Goal: Task Accomplishment & Management: Complete application form

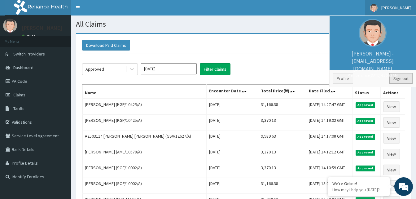
click at [402, 79] on link "Sign out" at bounding box center [400, 78] width 23 height 11
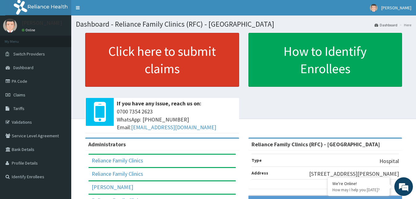
click at [187, 52] on link "Click here to submit claims" at bounding box center [162, 60] width 154 height 54
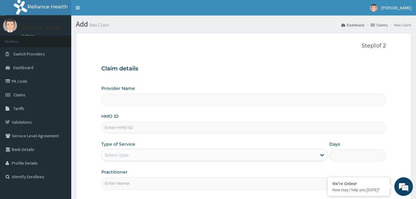
type input "Reliance Family Clinics (RFC) - [GEOGRAPHIC_DATA]"
click at [167, 133] on input "HMO ID" at bounding box center [243, 127] width 285 height 12
paste input "ENZ/10011/B"
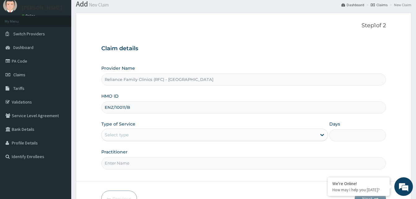
scroll to position [58, 0]
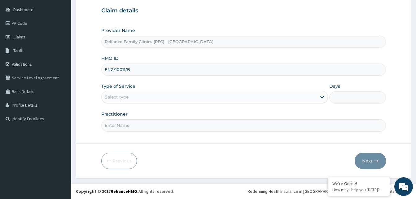
type input "ENZ/10011/B"
click at [137, 93] on div "Type of Service Select type" at bounding box center [214, 93] width 227 height 20
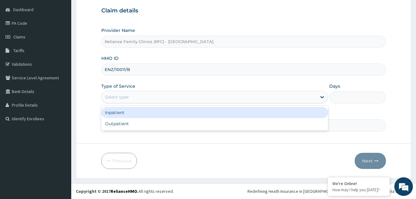
click at [137, 95] on div "Select type" at bounding box center [209, 97] width 215 height 10
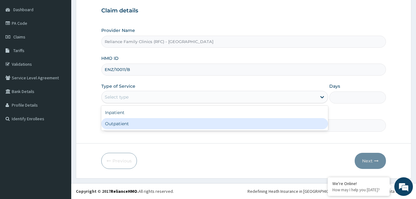
click at [134, 128] on div "Outpatient" at bounding box center [214, 123] width 227 height 11
type input "1"
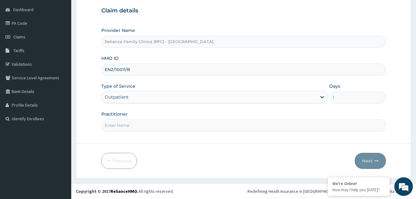
click at [134, 128] on input "Practitioner" at bounding box center [243, 125] width 285 height 12
type input "Alliyah"
click at [365, 166] on button "Next" at bounding box center [370, 161] width 31 height 16
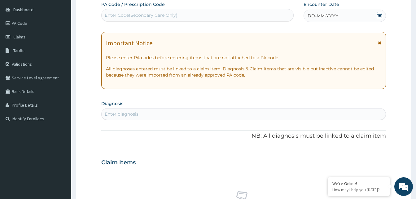
click at [380, 15] on icon at bounding box center [379, 15] width 6 height 6
click at [193, 115] on div "Enter diagnosis" at bounding box center [244, 114] width 284 height 10
type input "mala"
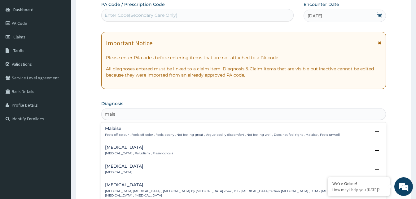
click at [120, 151] on div "Malaria Malaria , Paludism , Plasmodiosis" at bounding box center [139, 150] width 68 height 11
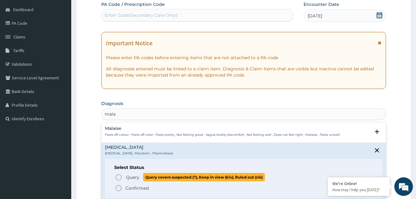
click at [118, 176] on icon "status option query" at bounding box center [118, 176] width 7 height 7
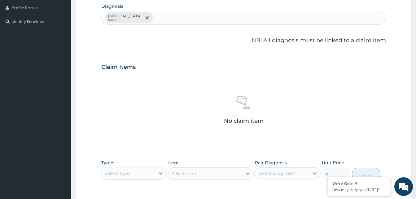
scroll to position [213, 0]
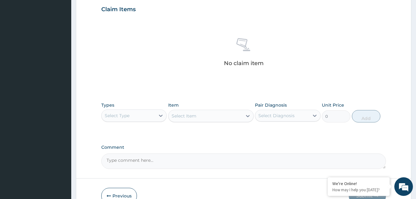
click at [150, 116] on div "Select Type" at bounding box center [129, 116] width 54 height 10
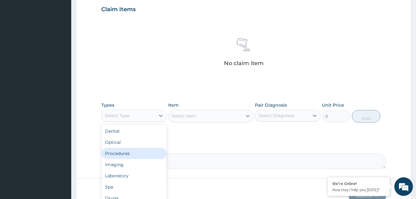
click at [125, 155] on div "Procedures" at bounding box center [133, 153] width 65 height 11
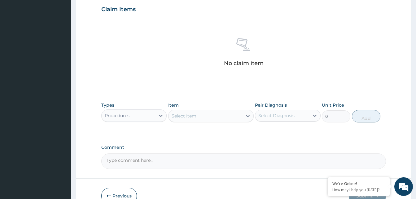
click at [194, 116] on div "Select Item" at bounding box center [184, 116] width 25 height 6
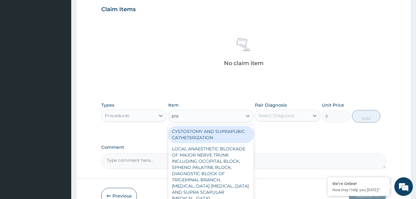
type input "prac"
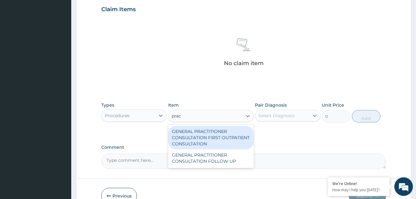
type input "3370.125"
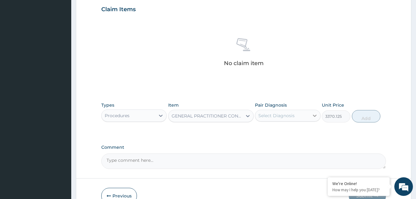
click at [312, 116] on icon at bounding box center [315, 115] width 6 height 6
checkbox input "true"
click at [365, 116] on button "Add" at bounding box center [366, 116] width 28 height 12
type input "0"
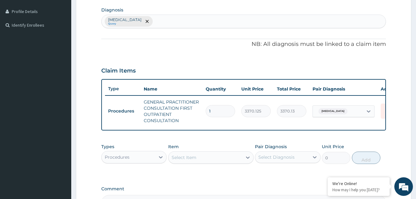
scroll to position [151, 0]
click at [167, 24] on div "Malaria Query" at bounding box center [244, 21] width 284 height 13
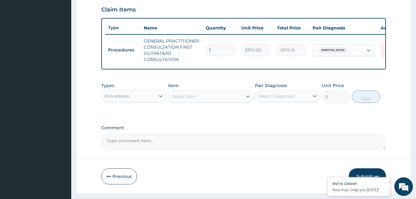
scroll to position [213, 0]
click at [124, 99] on div "Procedures" at bounding box center [117, 96] width 25 height 6
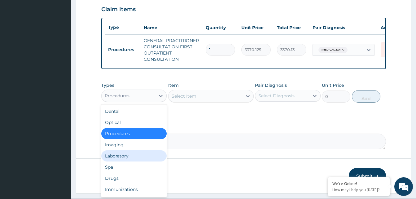
click at [130, 161] on div "Laboratory" at bounding box center [133, 155] width 65 height 11
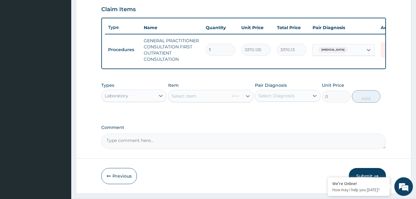
click at [223, 101] on div "Select Item" at bounding box center [210, 96] width 85 height 12
click at [223, 101] on div "Select Item" at bounding box center [206, 96] width 74 height 10
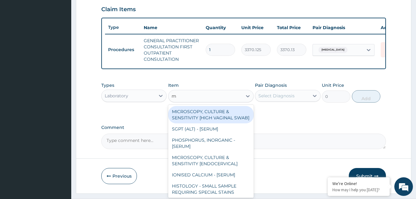
type input "mp"
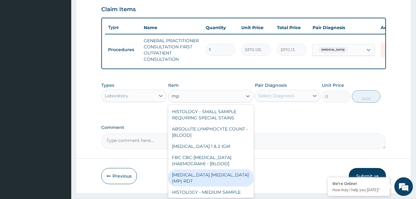
click at [225, 184] on div "MALARIA PARASITE (MP) RDT" at bounding box center [210, 177] width 85 height 17
type input "1531.875"
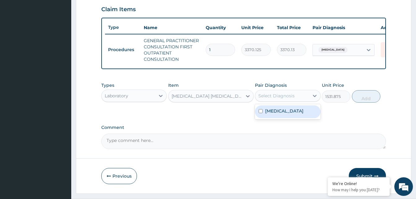
click at [300, 97] on div "Select Diagnosis" at bounding box center [282, 96] width 54 height 10
click at [295, 112] on div "Malaria" at bounding box center [287, 111] width 65 height 13
checkbox input "true"
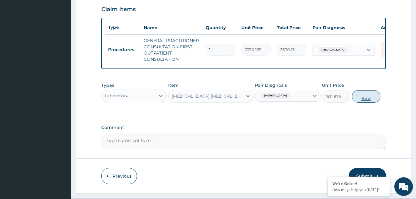
click at [367, 100] on button "Add" at bounding box center [366, 96] width 28 height 12
type input "0"
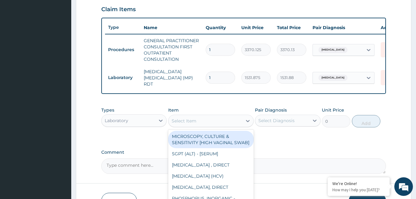
click at [228, 121] on div "Select Item" at bounding box center [206, 121] width 74 height 10
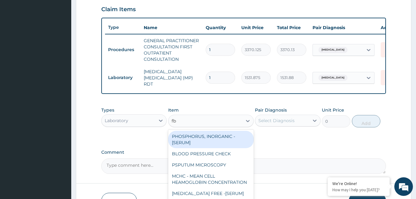
type input "fbc"
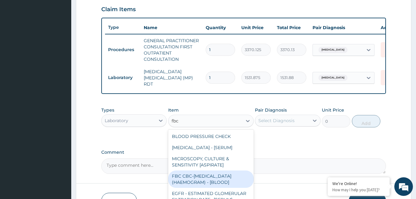
drag, startPoint x: 215, startPoint y: 180, endPoint x: 261, endPoint y: 140, distance: 60.4
click at [215, 180] on div "FBC CBC-COMPLETE BLOOD COUNT (HAEMOGRAM) - [BLOOD]" at bounding box center [210, 178] width 85 height 17
type input "4085"
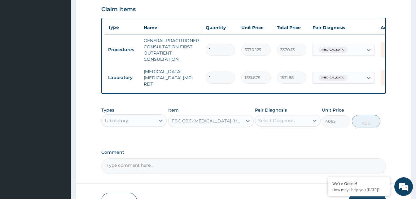
click at [283, 124] on div "Select Diagnosis" at bounding box center [276, 120] width 36 height 6
click at [288, 137] on div "Malaria" at bounding box center [287, 136] width 65 height 13
checkbox input "true"
click at [368, 124] on button "Add" at bounding box center [366, 121] width 28 height 12
type input "0"
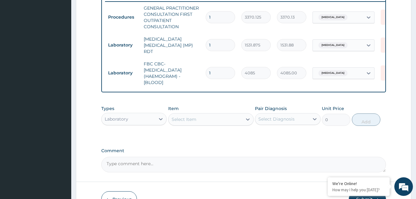
scroll to position [285, 0]
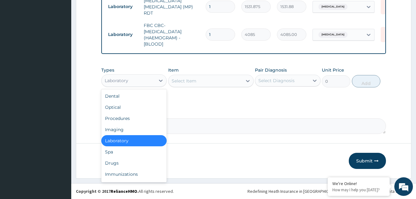
click at [150, 81] on div "Laboratory" at bounding box center [129, 81] width 54 height 10
click at [131, 161] on div "Drugs" at bounding box center [133, 162] width 65 height 11
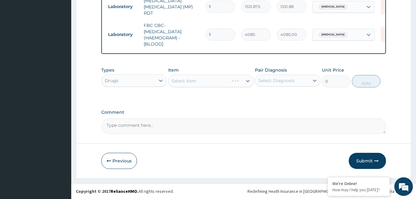
click at [218, 79] on div "Select Item" at bounding box center [210, 81] width 85 height 12
click at [218, 80] on div "Select Item" at bounding box center [210, 81] width 85 height 12
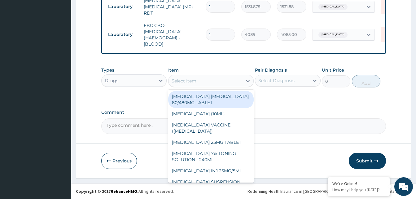
click at [219, 77] on div "Select Item" at bounding box center [206, 81] width 74 height 10
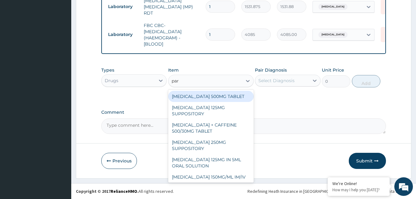
type input "para"
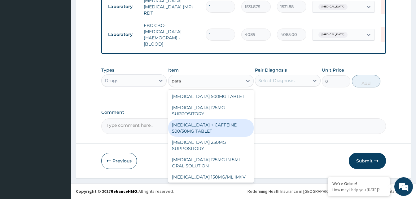
click at [225, 122] on div "PARACETAMOL + CAFFEINE 500/30MG TABLET" at bounding box center [210, 127] width 85 height 17
type input "78"
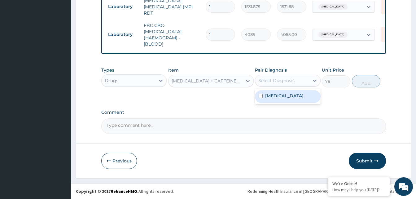
click at [294, 80] on div "Select Diagnosis" at bounding box center [276, 80] width 36 height 6
click at [295, 90] on div "Malaria" at bounding box center [287, 96] width 65 height 15
click at [307, 97] on div "Malaria" at bounding box center [287, 96] width 65 height 13
checkbox input "true"
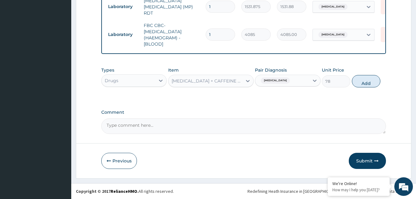
click at [366, 81] on button "Add" at bounding box center [366, 81] width 28 height 12
type input "0"
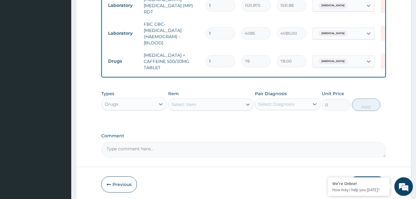
type input "18"
type input "1404.00"
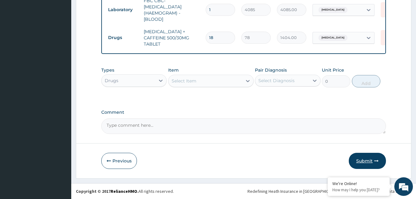
type input "18"
click at [364, 160] on button "Submit" at bounding box center [367, 161] width 37 height 16
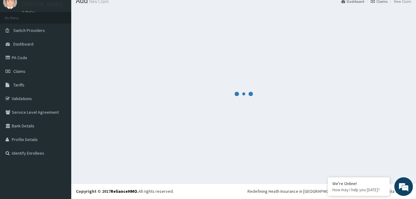
scroll to position [310, 0]
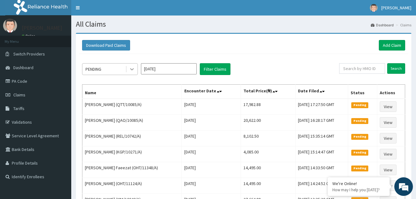
click at [132, 67] on icon at bounding box center [132, 69] width 6 height 6
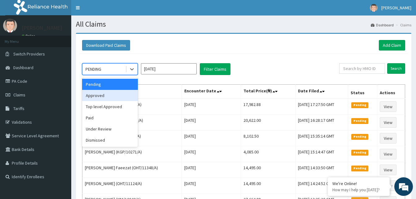
click at [108, 97] on div "Approved" at bounding box center [110, 95] width 56 height 11
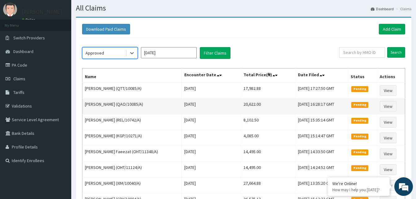
scroll to position [31, 0]
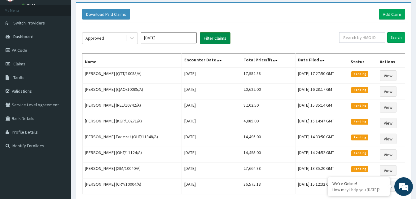
click at [210, 35] on button "Filter Claims" at bounding box center [215, 38] width 31 height 12
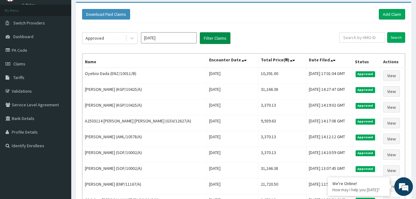
scroll to position [0, 0]
click at [392, 12] on link "Add Claim" at bounding box center [392, 14] width 26 height 11
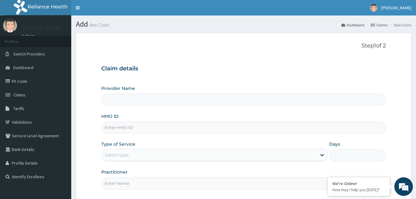
type input "Reliance Family Clinics (RFC) - [GEOGRAPHIC_DATA]"
click at [112, 133] on input "HMO ID" at bounding box center [243, 127] width 285 height 12
paste input "RET/46568/A"
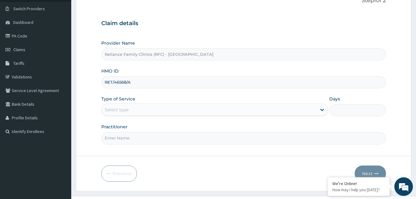
scroll to position [58, 0]
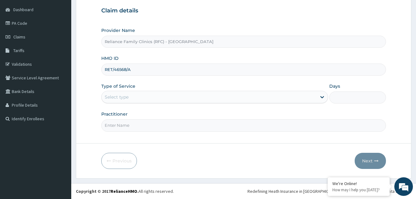
type input "RET/46568/A"
click at [147, 94] on div "Select type" at bounding box center [209, 97] width 215 height 10
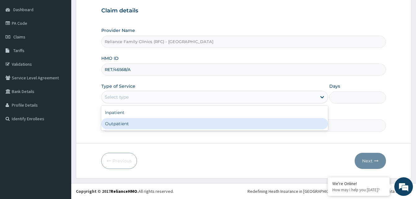
click at [138, 120] on div "Outpatient" at bounding box center [214, 123] width 227 height 11
type input "1"
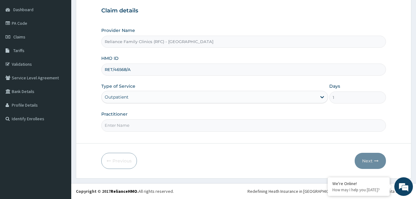
click at [138, 121] on input "Practitioner" at bounding box center [243, 125] width 285 height 12
type input "Alliyah"
click at [376, 162] on icon "button" at bounding box center [376, 161] width 4 height 4
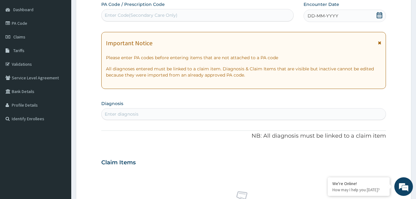
click at [378, 16] on icon at bounding box center [379, 15] width 6 height 6
click at [122, 113] on div "Enter diagnosis" at bounding box center [122, 114] width 34 height 6
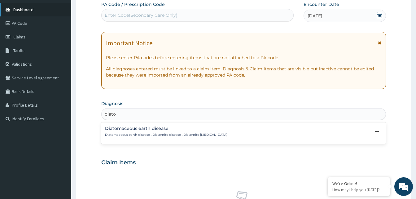
type input "diato"
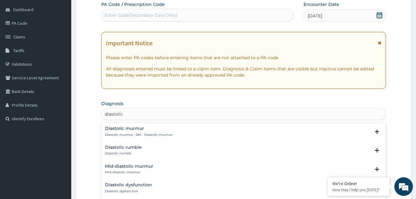
type input "diastolic"
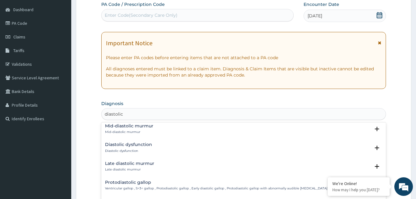
scroll to position [31, 0]
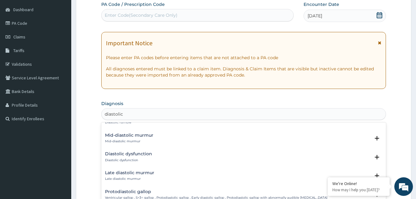
click at [139, 155] on h4 "Diastolic dysfunction" at bounding box center [128, 153] width 47 height 5
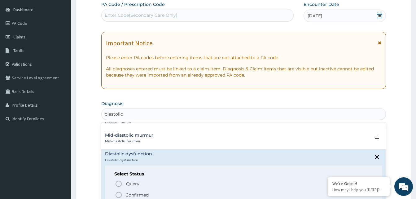
click at [119, 194] on icon "status option filled" at bounding box center [118, 194] width 7 height 7
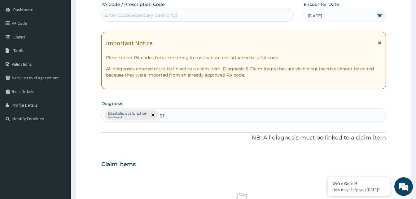
type input "g"
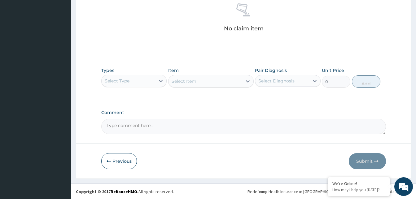
scroll to position [248, 0]
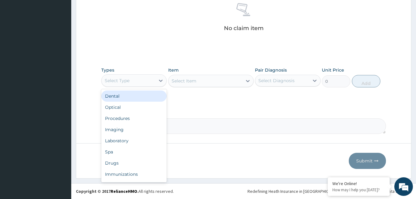
drag, startPoint x: 148, startPoint y: 83, endPoint x: 148, endPoint y: 99, distance: 16.1
click at [148, 83] on div "Select Type" at bounding box center [129, 81] width 54 height 10
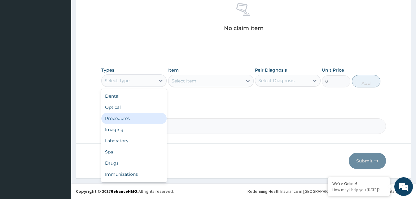
click at [144, 116] on div "Procedures" at bounding box center [133, 118] width 65 height 11
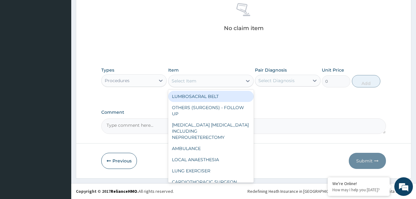
click at [223, 80] on div "Select Item" at bounding box center [206, 81] width 74 height 10
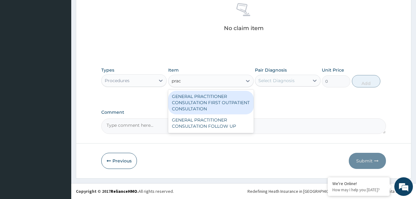
type input "pract"
type input "3370.125"
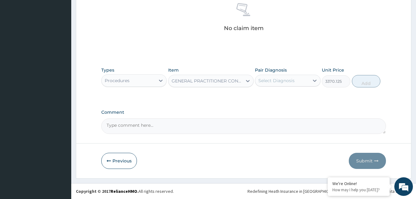
click at [289, 76] on div "Select Diagnosis" at bounding box center [282, 81] width 54 height 10
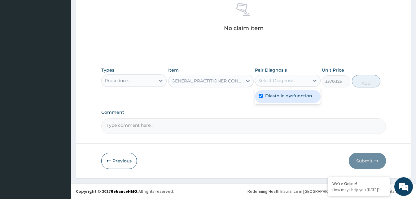
checkbox input "true"
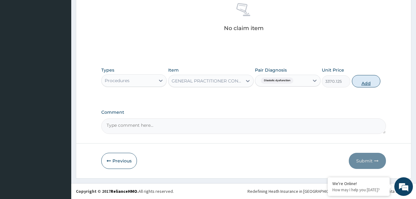
click at [372, 84] on button "Add" at bounding box center [366, 81] width 28 height 12
type input "0"
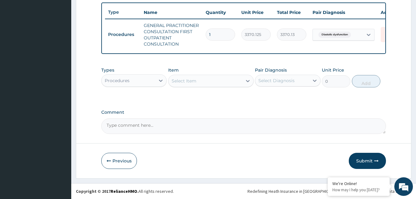
scroll to position [233, 0]
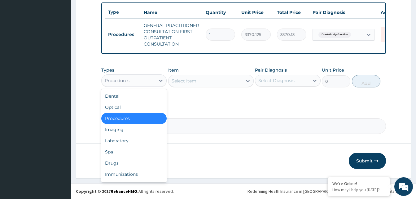
click at [149, 82] on div "Procedures" at bounding box center [129, 81] width 54 height 10
click at [139, 143] on div "Laboratory" at bounding box center [133, 140] width 65 height 11
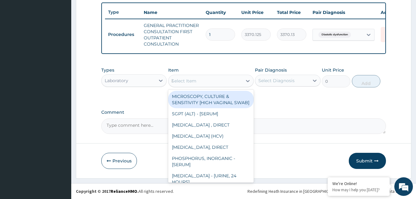
click at [222, 81] on div "Select Item h" at bounding box center [206, 81] width 74 height 10
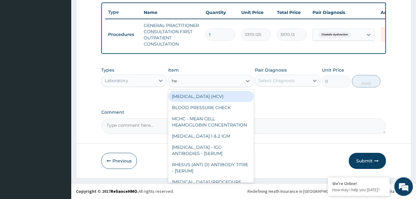
type input "hep"
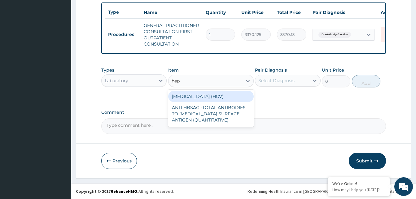
click at [217, 92] on div "HEPATITIS C (HCV)" at bounding box center [210, 96] width 85 height 11
type input "2553.125"
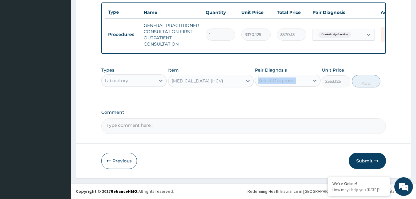
click at [321, 70] on div "Types Laboratory Item option HEPATITIS C (HCV), selected. Select is focused ,ty…" at bounding box center [243, 77] width 285 height 27
drag, startPoint x: 322, startPoint y: 70, endPoint x: 308, endPoint y: 81, distance: 17.6
click at [309, 80] on div at bounding box center [314, 80] width 11 height 11
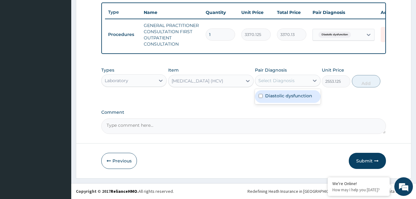
drag, startPoint x: 296, startPoint y: 95, endPoint x: 310, endPoint y: 87, distance: 16.8
click at [296, 95] on label "Diastolic dysfunction" at bounding box center [288, 96] width 47 height 6
checkbox input "true"
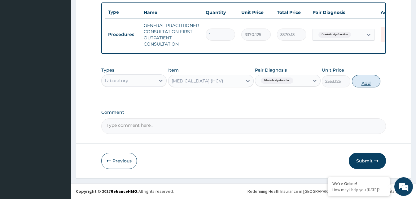
click at [358, 79] on button "Add" at bounding box center [366, 81] width 28 height 12
type input "0"
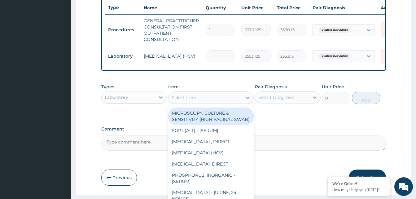
click at [221, 103] on div "Select Item" at bounding box center [206, 98] width 74 height 10
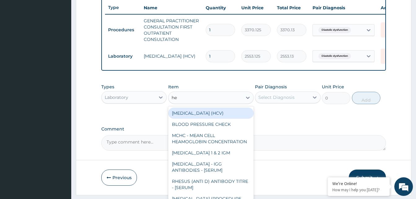
type input "hep"
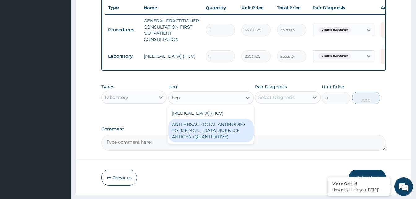
drag, startPoint x: 226, startPoint y: 128, endPoint x: 239, endPoint y: 119, distance: 16.1
click at [229, 126] on div "ANTI HBSAG -TOTAL ANTIBODIES TO HEPATITIS B SURFACE ANTIGEN (QUANTITATIVE)" at bounding box center [210, 131] width 85 height 24
type input "4085"
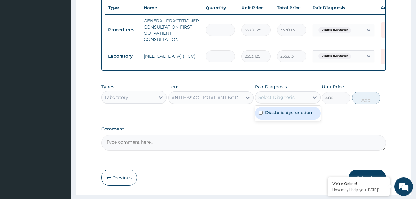
drag, startPoint x: 285, startPoint y: 100, endPoint x: 294, endPoint y: 114, distance: 16.3
click at [288, 100] on div "Select Diagnosis" at bounding box center [276, 97] width 36 height 6
click at [294, 114] on label "Diastolic dysfunction" at bounding box center [288, 112] width 47 height 6
checkbox input "true"
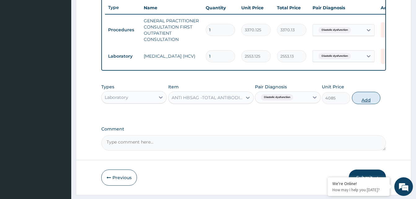
click at [354, 103] on button "Add" at bounding box center [366, 98] width 28 height 12
type input "0"
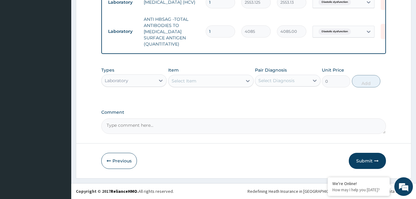
scroll to position [291, 0]
click at [365, 161] on button "Submit" at bounding box center [367, 161] width 37 height 16
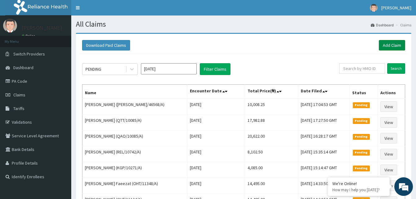
click at [388, 47] on link "Add Claim" at bounding box center [392, 45] width 26 height 11
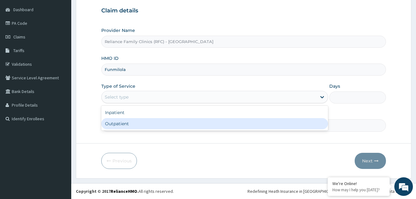
click at [129, 121] on div "Outpatient" at bounding box center [214, 123] width 227 height 11
type input "1"
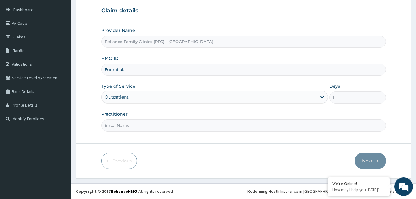
click at [129, 121] on input "Practitioner" at bounding box center [243, 125] width 285 height 12
type input "Alliyah"
click at [367, 162] on button "Next" at bounding box center [370, 161] width 31 height 16
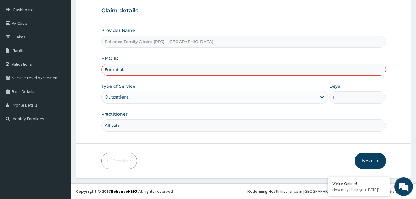
click at [120, 71] on input "Funmilola" at bounding box center [243, 69] width 285 height 12
click at [122, 70] on input "Funmilola" at bounding box center [243, 69] width 285 height 12
paste input "LWL/10021/A"
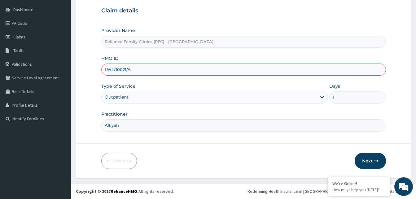
type input "LWL/10021/A"
click at [368, 164] on button "Next" at bounding box center [370, 161] width 31 height 16
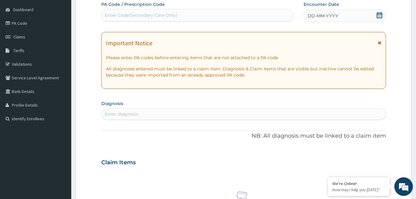
click at [379, 16] on icon at bounding box center [380, 15] width 6 height 6
click at [147, 112] on div "Enter diagnosis" at bounding box center [244, 114] width 284 height 10
type input "std"
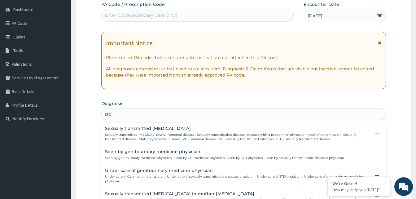
click at [139, 133] on p "Sexually transmitted infectious disease , Venereal disease , Sexually transmiss…" at bounding box center [237, 137] width 265 height 9
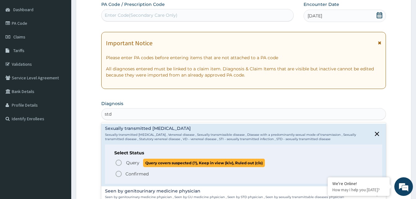
click at [119, 160] on icon "status option query" at bounding box center [118, 162] width 7 height 7
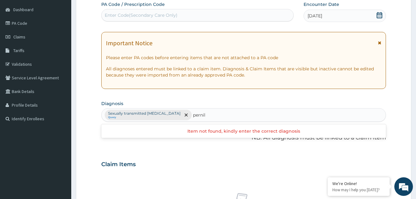
type input "pernil"
type input "penile dis"
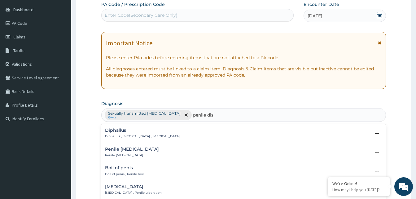
click at [115, 150] on h4 "Penile warts" at bounding box center [132, 149] width 54 height 5
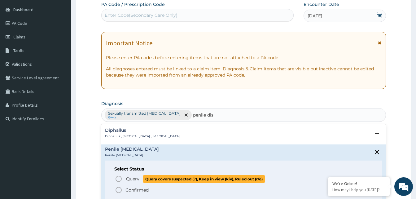
click at [119, 179] on icon "status option query" at bounding box center [118, 178] width 7 height 7
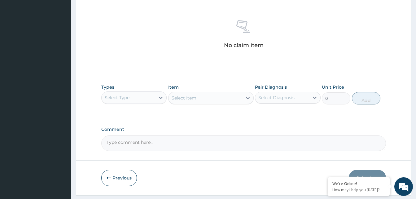
scroll to position [248, 0]
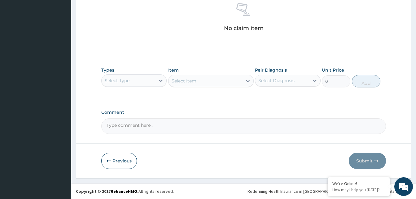
click at [153, 80] on div "Select Type" at bounding box center [129, 81] width 54 height 10
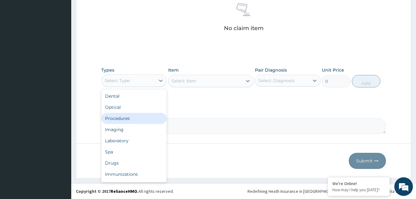
click at [136, 114] on div "Procedures" at bounding box center [133, 118] width 65 height 11
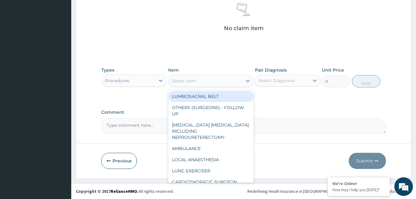
click at [228, 81] on div "Select Item" at bounding box center [206, 81] width 74 height 10
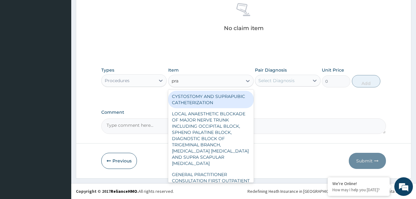
type input "prac"
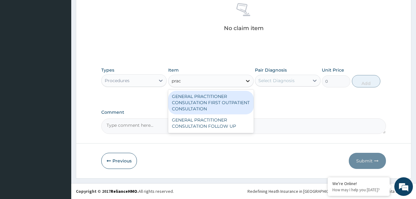
type input "3370.125"
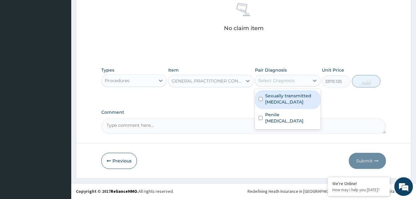
click at [289, 80] on div "Select Diagnosis" at bounding box center [276, 80] width 36 height 6
drag, startPoint x: 292, startPoint y: 98, endPoint x: 293, endPoint y: 103, distance: 4.5
click at [293, 100] on label "Sexually transmitted infectious disease" at bounding box center [290, 99] width 51 height 12
checkbox input "true"
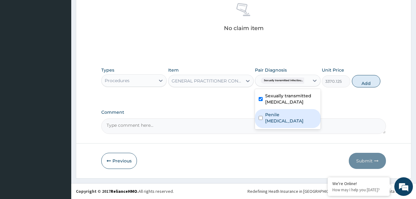
click at [292, 116] on div "Penile warts" at bounding box center [287, 118] width 65 height 19
checkbox input "true"
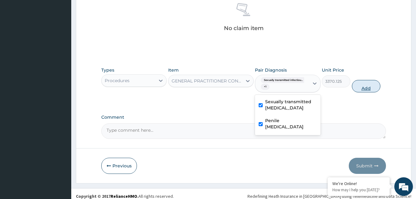
click at [366, 82] on button "Add" at bounding box center [366, 86] width 28 height 12
type input "0"
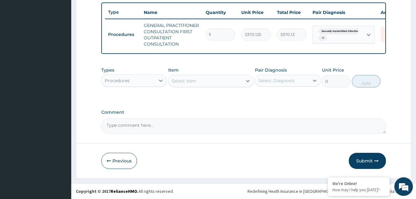
scroll to position [233, 0]
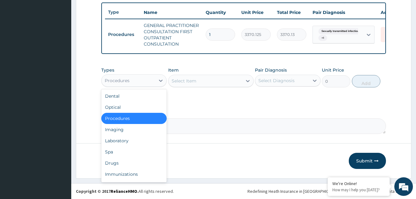
click at [137, 81] on div "Procedures" at bounding box center [129, 81] width 54 height 10
click at [135, 140] on div "Laboratory" at bounding box center [133, 140] width 65 height 11
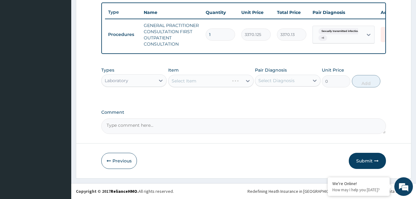
click at [229, 80] on div "Select Item" at bounding box center [210, 81] width 85 height 12
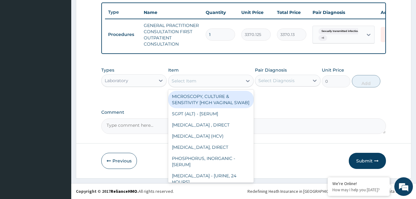
click at [228, 80] on div "Select Item" at bounding box center [206, 81] width 74 height 10
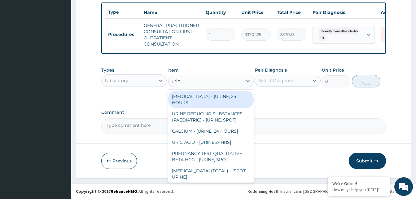
type input "urina"
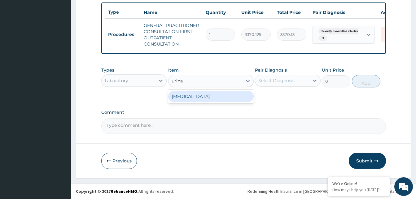
type input "1531.875"
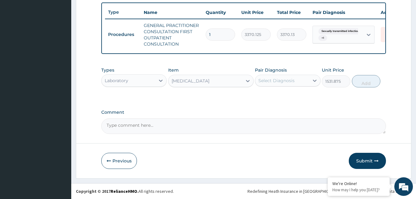
click at [303, 85] on div "Select Diagnosis" at bounding box center [282, 81] width 54 height 10
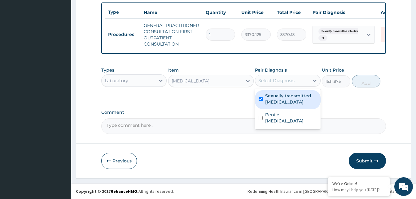
checkbox input "true"
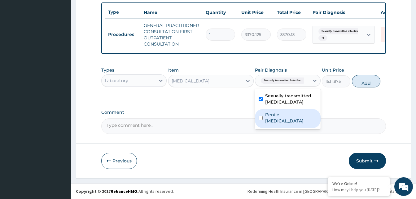
click at [297, 113] on div "Penile warts" at bounding box center [287, 118] width 65 height 19
checkbox input "true"
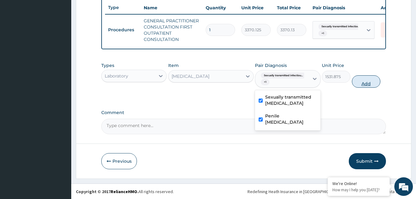
click at [373, 86] on button "Add" at bounding box center [366, 81] width 28 height 12
type input "0"
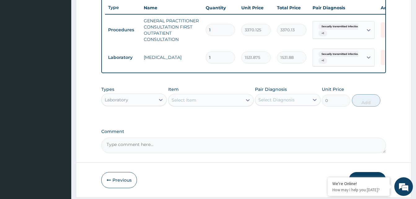
click at [223, 104] on div "Select Item" at bounding box center [206, 100] width 74 height 10
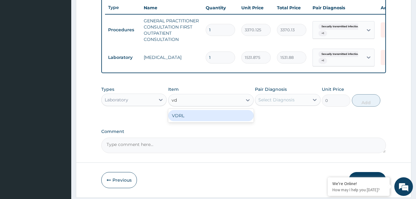
type input "vdr"
type input "4200"
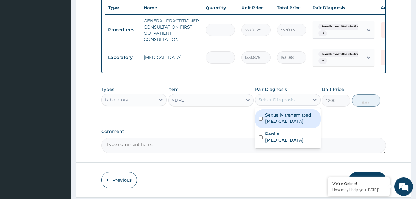
click at [289, 103] on div "Select Diagnosis" at bounding box center [276, 100] width 36 height 6
click at [291, 123] on label "Sexually transmitted infectious disease" at bounding box center [290, 118] width 51 height 12
checkbox input "true"
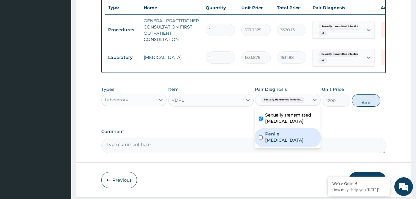
click at [289, 137] on label "Penile warts" at bounding box center [290, 137] width 51 height 12
checkbox input "true"
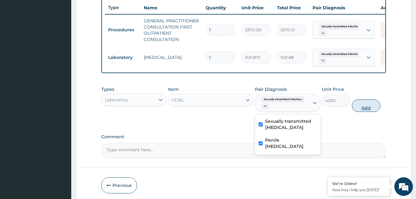
click at [362, 109] on button "Add" at bounding box center [366, 105] width 28 height 12
type input "0"
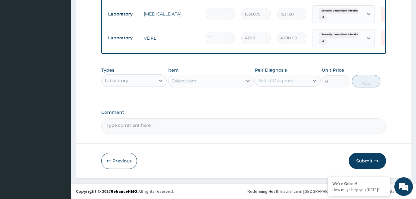
drag, startPoint x: 363, startPoint y: 164, endPoint x: 335, endPoint y: 154, distance: 29.5
click at [363, 164] on button "Submit" at bounding box center [367, 161] width 37 height 16
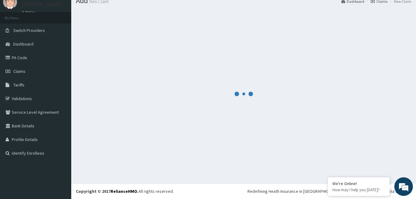
scroll to position [24, 0]
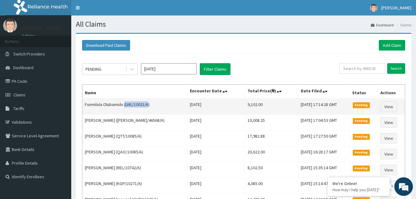
drag, startPoint x: 126, startPoint y: 106, endPoint x: 149, endPoint y: 105, distance: 23.6
click at [149, 105] on td "Funmilola Olubamido (LWL/10021/A)" at bounding box center [134, 107] width 105 height 16
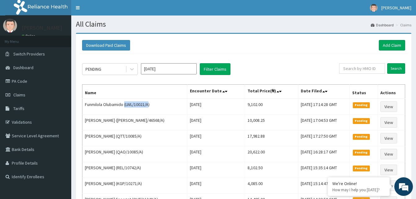
copy td "(LWL/10021/A"
click at [384, 43] on link "Add Claim" at bounding box center [392, 45] width 26 height 11
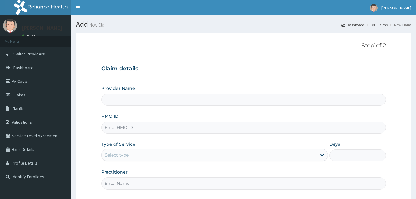
type input "Reliance Family Clinics (RFC) - [GEOGRAPHIC_DATA]"
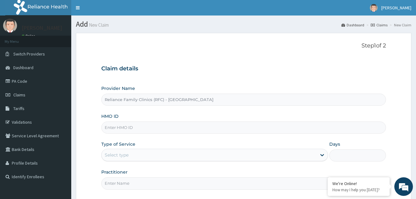
click at [117, 129] on input "HMO ID" at bounding box center [243, 127] width 285 height 12
paste input "TMT/10286/A"
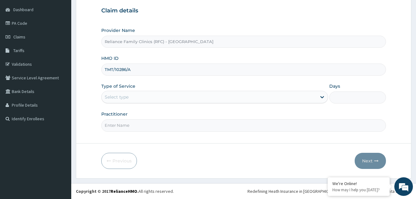
type input "TMT/10286/A"
click at [221, 91] on div "Select type" at bounding box center [214, 97] width 227 height 12
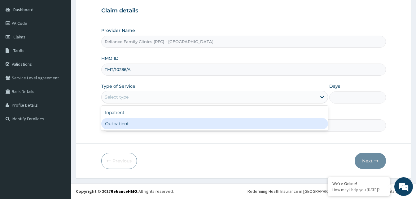
click at [173, 126] on div "Outpatient" at bounding box center [214, 123] width 227 height 11
type input "1"
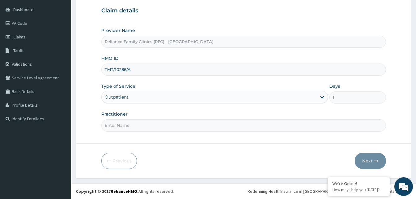
click at [173, 126] on input "Practitioner" at bounding box center [243, 125] width 285 height 12
type input "Alliyah"
click at [366, 158] on button "Next" at bounding box center [370, 161] width 31 height 16
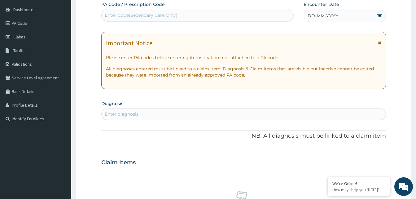
click at [379, 15] on icon at bounding box center [380, 15] width 6 height 6
click at [142, 112] on div "Enter diagnosis" at bounding box center [244, 114] width 284 height 10
type input "pid"
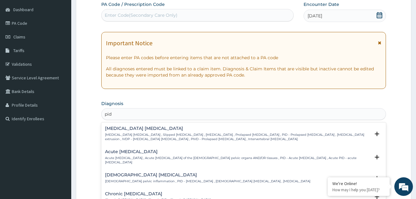
click at [132, 154] on h4 "Acute [MEDICAL_DATA]" at bounding box center [237, 151] width 265 height 5
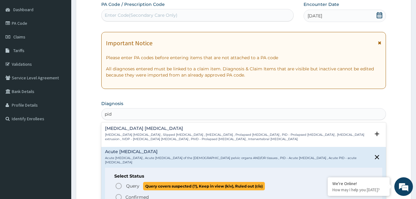
click at [121, 185] on circle "status option query" at bounding box center [119, 186] width 6 height 6
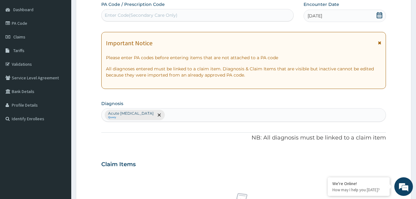
scroll to position [182, 0]
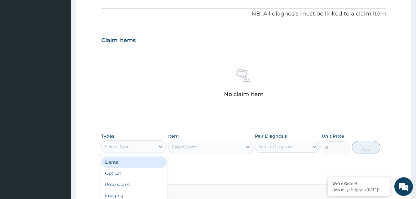
click at [142, 148] on div "Select Type" at bounding box center [129, 147] width 54 height 10
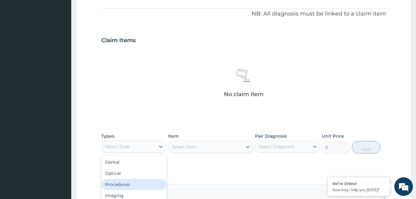
click at [126, 183] on div "Procedures" at bounding box center [133, 184] width 65 height 11
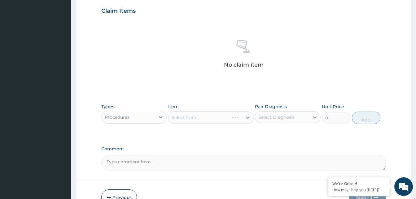
scroll to position [244, 0]
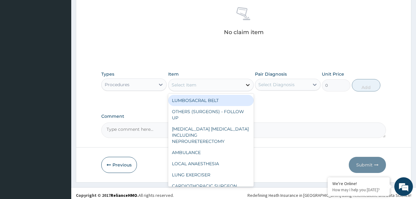
click at [243, 85] on div at bounding box center [247, 84] width 11 height 11
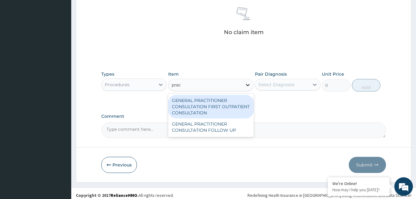
type input "pract"
type input "3370.125"
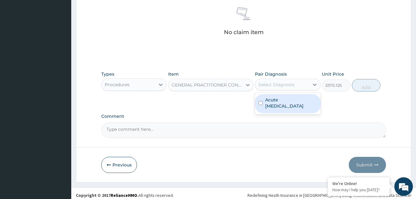
click at [301, 87] on div "Select Diagnosis" at bounding box center [282, 85] width 54 height 10
checkbox input "true"
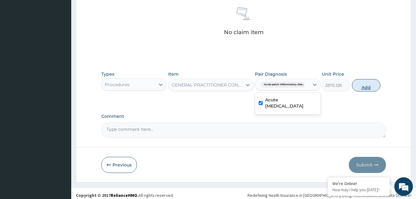
click at [373, 83] on button "Add" at bounding box center [366, 85] width 28 height 12
type input "0"
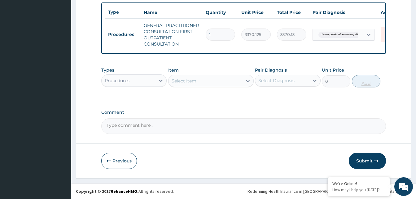
scroll to position [233, 0]
click at [360, 160] on button "Submit" at bounding box center [367, 161] width 37 height 16
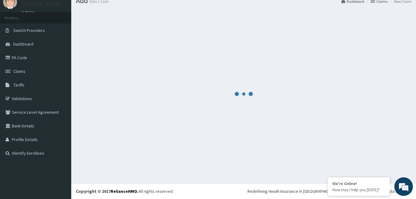
scroll to position [24, 0]
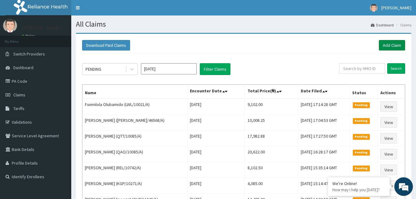
click at [389, 45] on link "Add Claim" at bounding box center [392, 45] width 26 height 11
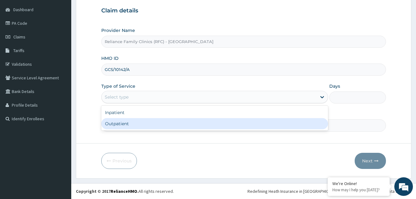
click at [172, 120] on div "Outpatient" at bounding box center [214, 123] width 227 height 11
type input "1"
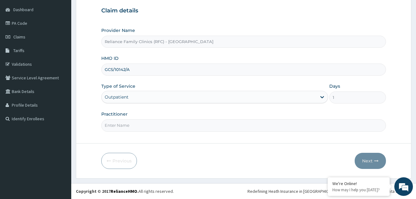
click at [170, 121] on input "Practitioner" at bounding box center [243, 125] width 285 height 12
type input "Alliyah"
click at [365, 163] on button "Next" at bounding box center [370, 161] width 31 height 16
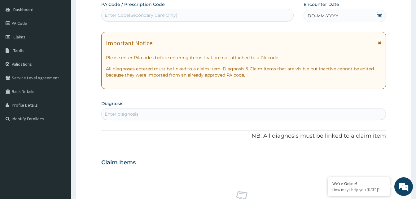
click at [382, 17] on icon at bounding box center [380, 15] width 6 height 6
click at [154, 115] on div "Enter diagnosis" at bounding box center [244, 114] width 284 height 10
type input "t2d"
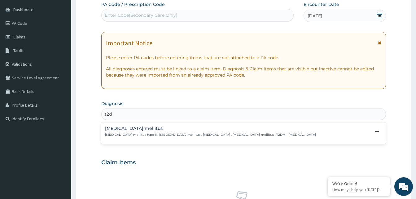
click at [127, 129] on h4 "[MEDICAL_DATA] mellitus" at bounding box center [210, 128] width 211 height 5
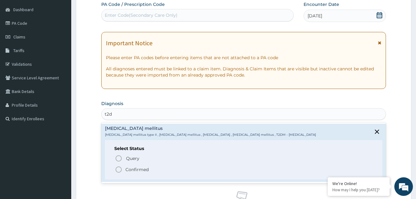
click at [118, 171] on icon "status option filled" at bounding box center [118, 169] width 7 height 7
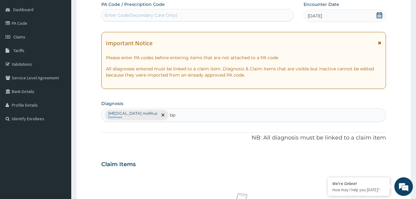
type input "bph"
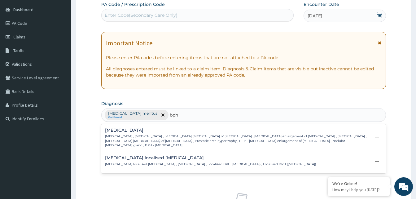
click at [145, 134] on div "[MEDICAL_DATA] [MEDICAL_DATA] , [MEDICAL_DATA] , [MEDICAL_DATA] [MEDICAL_DATA] …" at bounding box center [237, 138] width 265 height 20
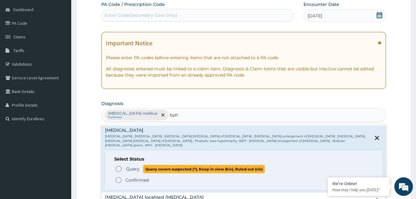
click at [120, 165] on icon "status option query" at bounding box center [118, 168] width 7 height 7
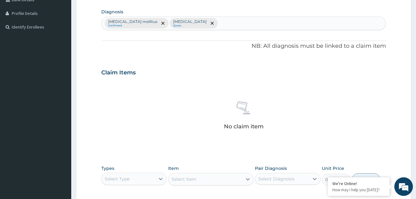
scroll to position [213, 0]
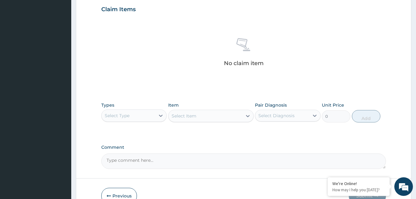
click at [146, 108] on div "Types Select Type" at bounding box center [133, 112] width 65 height 20
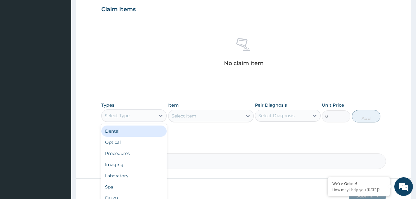
click at [145, 113] on div "Select Type" at bounding box center [129, 116] width 54 height 10
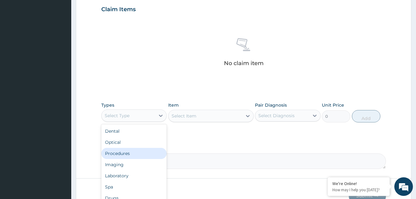
click at [129, 150] on div "Procedures" at bounding box center [133, 153] width 65 height 11
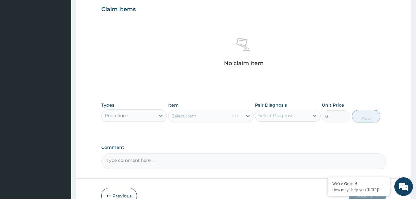
click at [225, 116] on div "Select Item" at bounding box center [210, 116] width 85 height 12
click at [225, 116] on div "Select Item" at bounding box center [206, 116] width 74 height 10
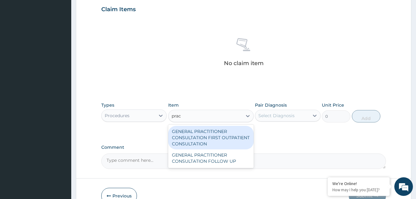
type input "pract"
type input "3370.125"
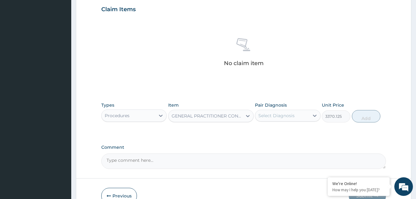
click at [302, 116] on div "Select Diagnosis" at bounding box center [282, 116] width 54 height 10
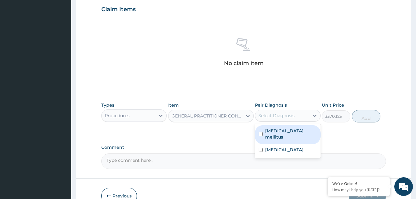
click at [309, 135] on label "Type 2 diabetes mellitus" at bounding box center [290, 134] width 51 height 12
checkbox input "true"
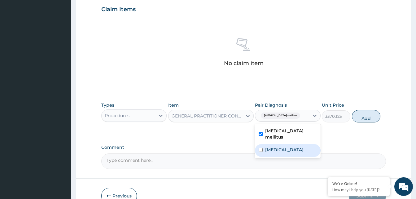
click at [303, 147] on label "Benign prostatic hyperplasia" at bounding box center [284, 150] width 38 height 6
checkbox input "true"
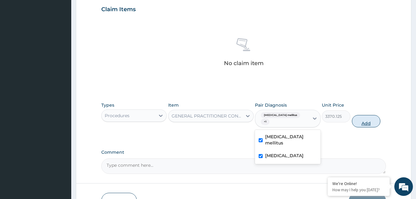
click at [377, 121] on button "Add" at bounding box center [366, 121] width 28 height 12
type input "0"
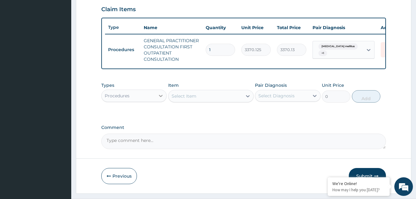
click at [159, 98] on icon at bounding box center [161, 96] width 6 height 6
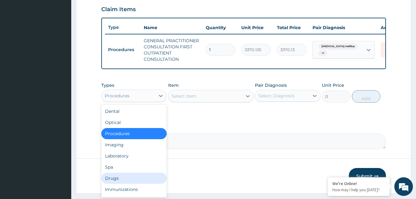
click at [119, 181] on div "Drugs" at bounding box center [133, 178] width 65 height 11
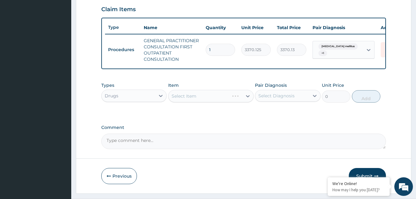
click at [231, 97] on div "Select Item" at bounding box center [210, 96] width 85 height 12
click at [231, 99] on div "Select Item" at bounding box center [210, 96] width 85 height 12
click at [228, 100] on div "Select Item" at bounding box center [210, 96] width 85 height 12
click at [228, 100] on div "Select Item" at bounding box center [206, 96] width 74 height 10
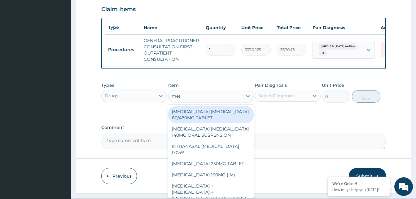
type input "metf"
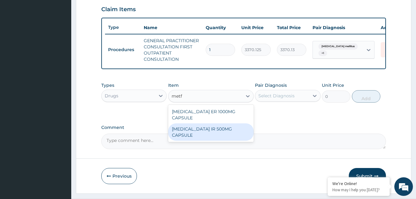
click at [225, 133] on div "[MEDICAL_DATA] IR 500MG CAPSULE" at bounding box center [210, 131] width 85 height 17
type input "250"
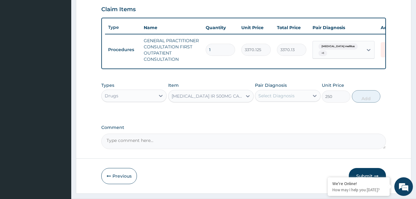
drag, startPoint x: 294, startPoint y: 101, endPoint x: 294, endPoint y: 105, distance: 4.3
click at [294, 100] on div "Select Diagnosis" at bounding box center [282, 96] width 54 height 10
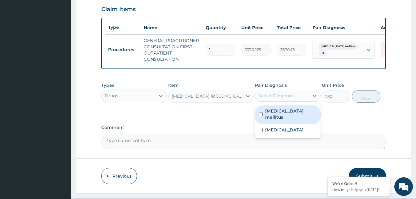
click at [293, 117] on label "Type 2 diabetes mellitus" at bounding box center [290, 114] width 51 height 12
checkbox input "true"
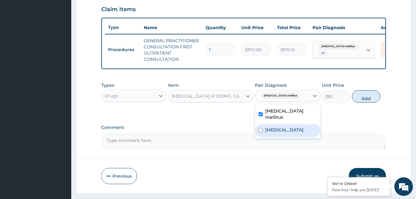
click at [295, 131] on label "Benign prostatic hyperplasia" at bounding box center [284, 130] width 38 height 6
checkbox input "true"
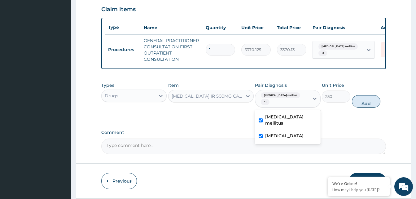
click at [358, 104] on button "Add" at bounding box center [366, 101] width 28 height 12
type input "0"
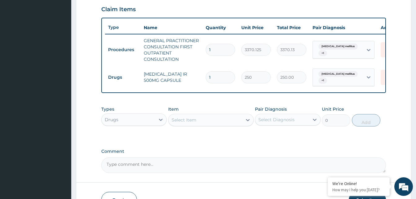
type input "0.00"
type input "7"
type input "1750.00"
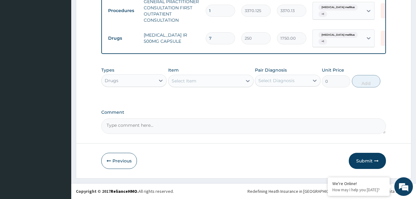
scroll to position [257, 0]
type input "7"
click at [367, 159] on button "Submit" at bounding box center [367, 161] width 37 height 16
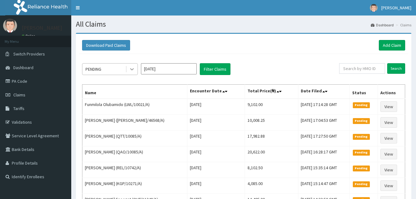
click at [133, 70] on icon at bounding box center [132, 69] width 6 height 6
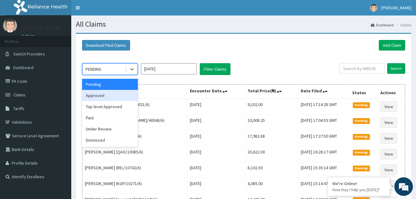
click at [120, 94] on div "Approved" at bounding box center [110, 95] width 56 height 11
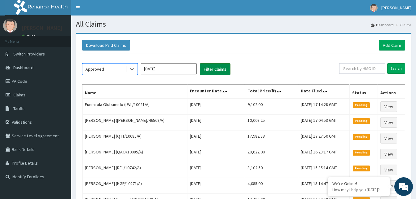
click at [222, 71] on button "Filter Claims" at bounding box center [215, 69] width 31 height 12
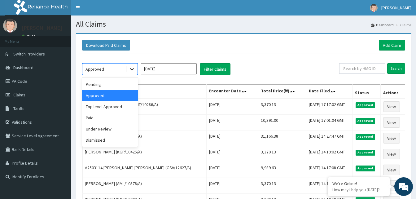
click at [129, 70] on div at bounding box center [131, 68] width 11 height 11
drag, startPoint x: 102, startPoint y: 128, endPoint x: 182, endPoint y: 90, distance: 89.0
click at [103, 128] on div "Under Review" at bounding box center [110, 128] width 56 height 11
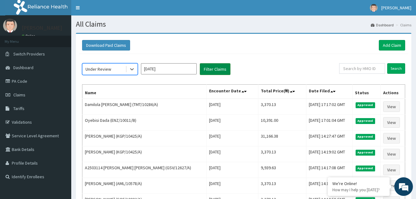
click at [212, 70] on button "Filter Claims" at bounding box center [215, 69] width 31 height 12
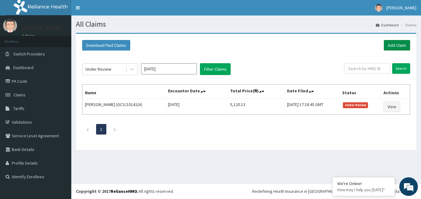
click at [405, 46] on link "Add Claim" at bounding box center [396, 45] width 26 height 11
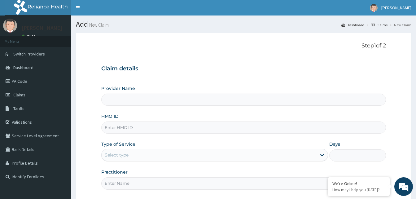
click at [134, 128] on input "HMO ID" at bounding box center [243, 127] width 285 height 12
paste input "SIO/10021/A"
type input "SIO/10021/A"
type input "Reliance Family Clinics (RFC) - [GEOGRAPHIC_DATA]"
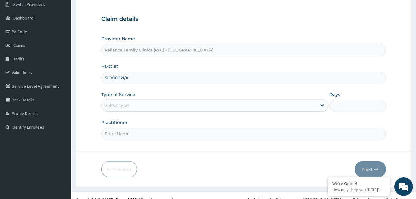
scroll to position [58, 0]
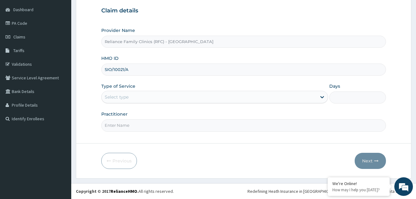
type input "SIO/10021/A"
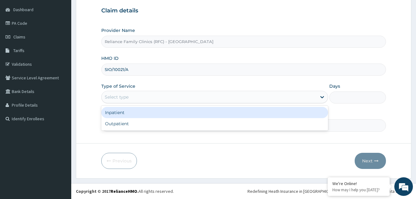
click at [160, 95] on div "Select type" at bounding box center [209, 97] width 215 height 10
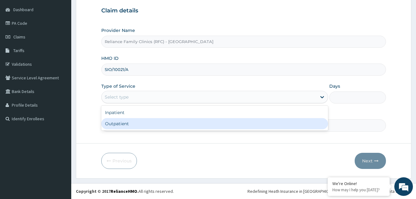
click at [154, 123] on div "Outpatient" at bounding box center [214, 123] width 227 height 11
type input "1"
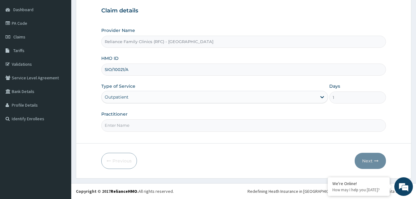
click at [154, 124] on input "Practitioner" at bounding box center [243, 125] width 285 height 12
type input "Alliyah"
click at [363, 164] on button "Next" at bounding box center [370, 161] width 31 height 16
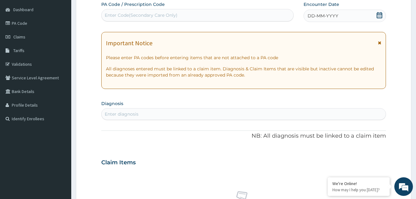
scroll to position [0, 0]
click at [377, 14] on icon at bounding box center [380, 15] width 6 height 6
click at [148, 114] on div "Enter diagnosis" at bounding box center [244, 114] width 284 height 10
type input "vagina can"
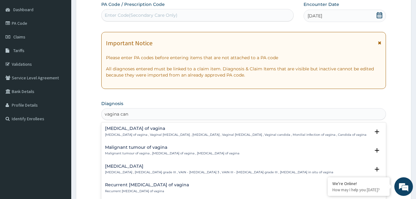
click at [130, 129] on h4 "[MEDICAL_DATA] of vagina" at bounding box center [235, 128] width 261 height 5
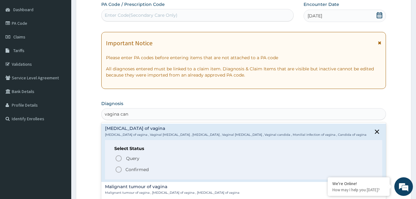
click at [117, 167] on icon "status option filled" at bounding box center [118, 169] width 7 height 7
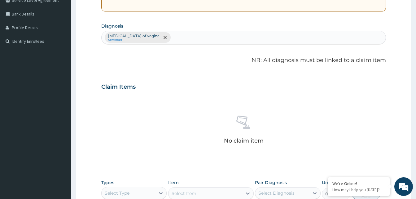
scroll to position [244, 0]
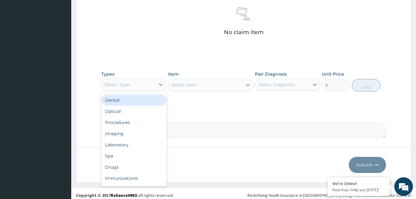
drag, startPoint x: 150, startPoint y: 83, endPoint x: 142, endPoint y: 105, distance: 23.7
click at [150, 83] on div "Select Type" at bounding box center [129, 85] width 54 height 10
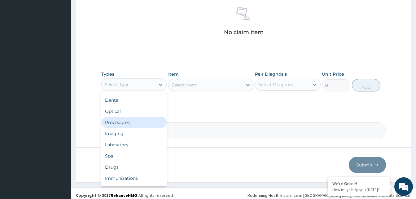
click at [128, 124] on div "Procedures" at bounding box center [133, 122] width 65 height 11
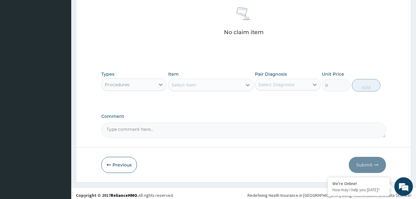
click at [195, 84] on div "Select Item" at bounding box center [184, 85] width 25 height 6
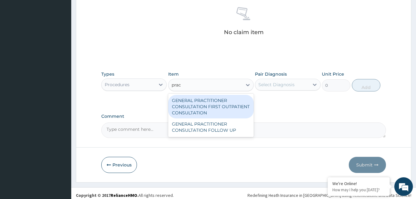
type input "pract"
type input "3370.125"
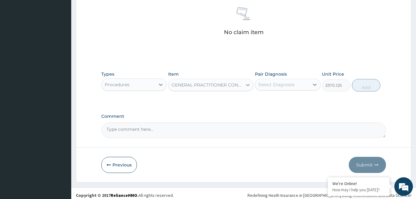
drag, startPoint x: 223, startPoint y: 78, endPoint x: 247, endPoint y: 85, distance: 25.7
click at [245, 84] on div "Item GENERAL PRACTITIONER CONSULTATION FIRST OUTPATIENT CONSULTATION" at bounding box center [210, 81] width 85 height 20
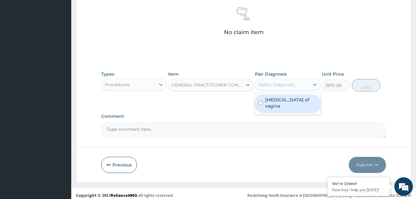
drag, startPoint x: 247, startPoint y: 85, endPoint x: 293, endPoint y: 87, distance: 45.9
click at [293, 87] on div "Select Diagnosis" at bounding box center [276, 84] width 36 height 6
checkbox input "true"
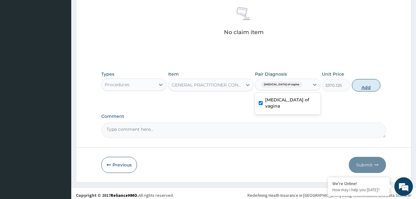
click at [356, 85] on button "Add" at bounding box center [366, 85] width 28 height 12
type input "0"
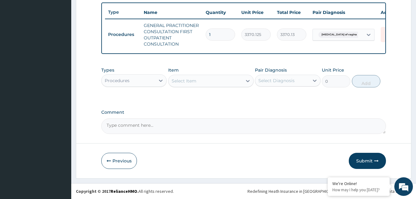
scroll to position [233, 0]
click at [152, 78] on div "Procedures" at bounding box center [129, 81] width 54 height 10
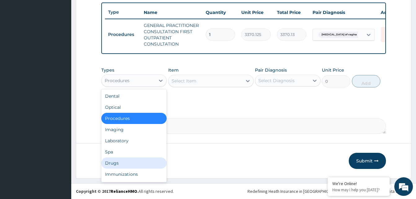
click at [123, 163] on div "Drugs" at bounding box center [133, 162] width 65 height 11
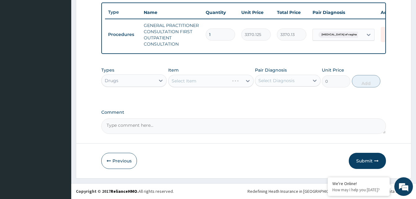
click at [212, 81] on div "Select Item" at bounding box center [210, 81] width 85 height 12
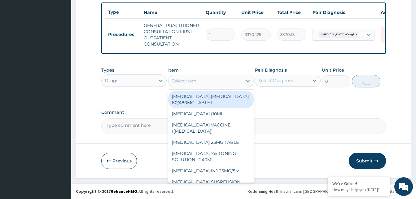
click at [212, 81] on div "Select Item" at bounding box center [206, 81] width 74 height 10
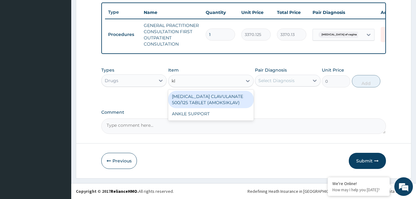
type input "k"
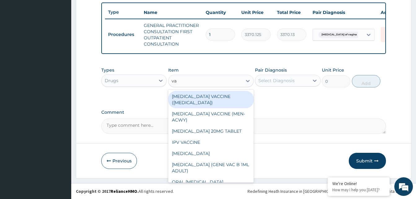
type input "vag"
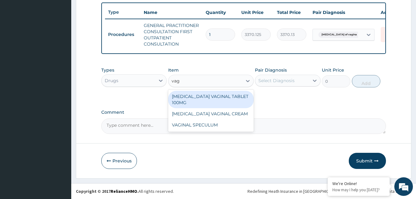
click at [232, 100] on div "[MEDICAL_DATA] VAGINAL TABLET 100MG" at bounding box center [210, 99] width 85 height 17
type input "402.5"
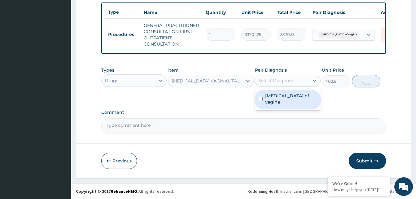
click at [287, 82] on div "Select Diagnosis" at bounding box center [276, 80] width 36 height 6
click at [288, 97] on label "[MEDICAL_DATA] of vagina" at bounding box center [290, 99] width 51 height 12
checkbox input "true"
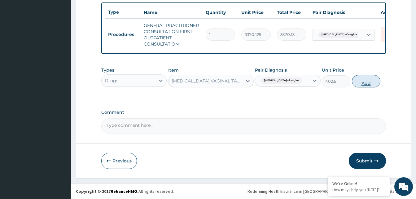
click at [353, 82] on button "Add" at bounding box center [366, 81] width 28 height 12
type input "0"
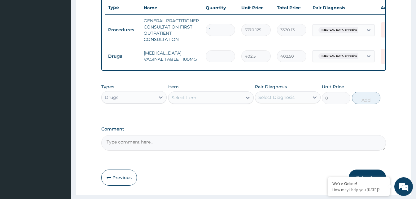
type input "0.00"
type input "6"
type input "2415.00"
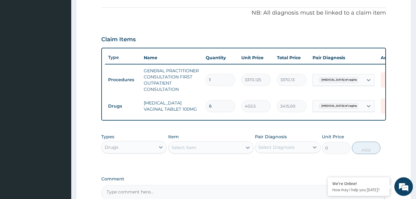
scroll to position [161, 0]
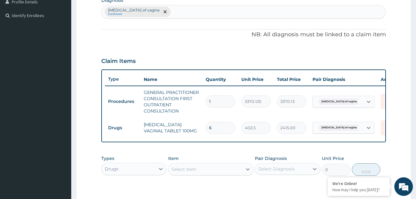
type input "6"
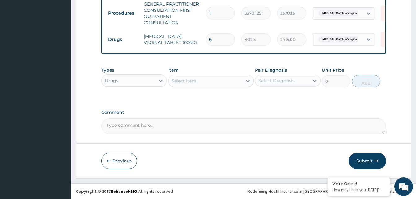
click at [356, 158] on button "Submit" at bounding box center [367, 161] width 37 height 16
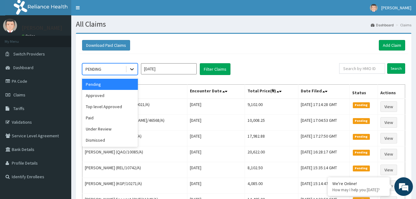
click at [134, 68] on icon at bounding box center [132, 69] width 6 height 6
click at [103, 93] on div "Approved" at bounding box center [110, 95] width 56 height 11
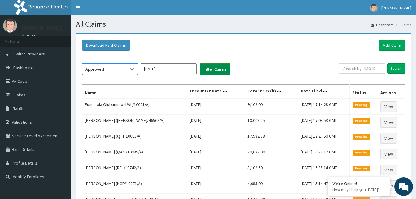
click at [205, 69] on button "Filter Claims" at bounding box center [215, 69] width 31 height 12
